Goal: Task Accomplishment & Management: Use online tool/utility

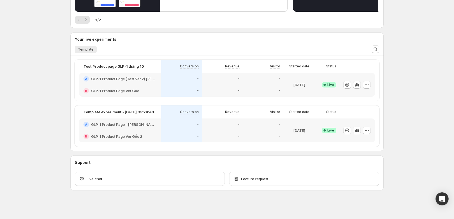
scroll to position [101, 0]
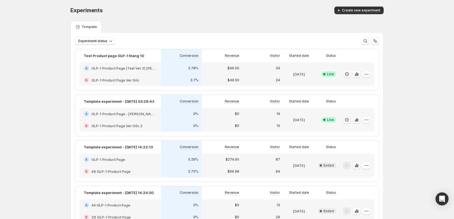
click at [103, 155] on div "A GLP-1 Product Page" at bounding box center [119, 159] width 81 height 12
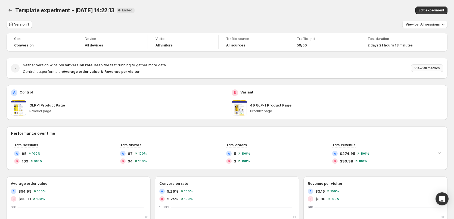
click at [420, 66] on span "View all metrics" at bounding box center [427, 68] width 26 height 4
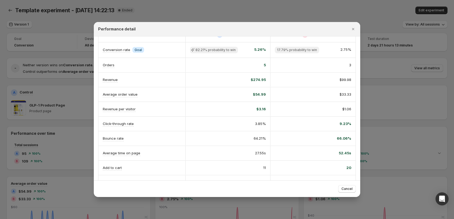
scroll to position [54, 0]
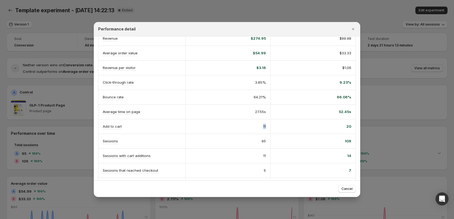
drag, startPoint x: 250, startPoint y: 128, endPoint x: 265, endPoint y: 126, distance: 14.8
click at [265, 126] on div "11" at bounding box center [227, 126] width 85 height 14
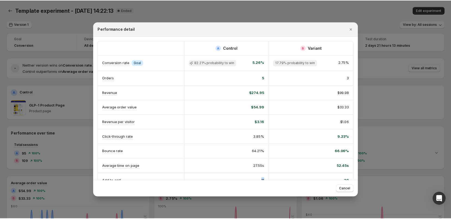
scroll to position [100, 0]
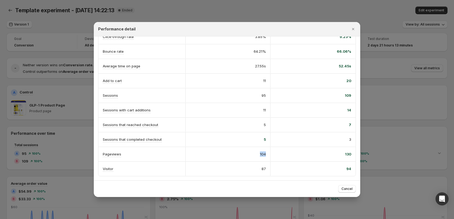
drag, startPoint x: 257, startPoint y: 153, endPoint x: 264, endPoint y: 152, distance: 7.8
click at [264, 152] on div "104" at bounding box center [227, 154] width 85 height 14
click at [348, 27] on div "Performance detail" at bounding box center [226, 28] width 257 height 5
drag, startPoint x: 352, startPoint y: 29, endPoint x: 286, endPoint y: 20, distance: 66.4
click at [351, 29] on icon "Close" at bounding box center [352, 28] width 5 height 5
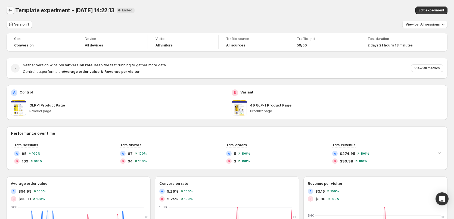
click at [12, 11] on icon "Back" at bounding box center [10, 10] width 5 height 5
